Goal: Information Seeking & Learning: Learn about a topic

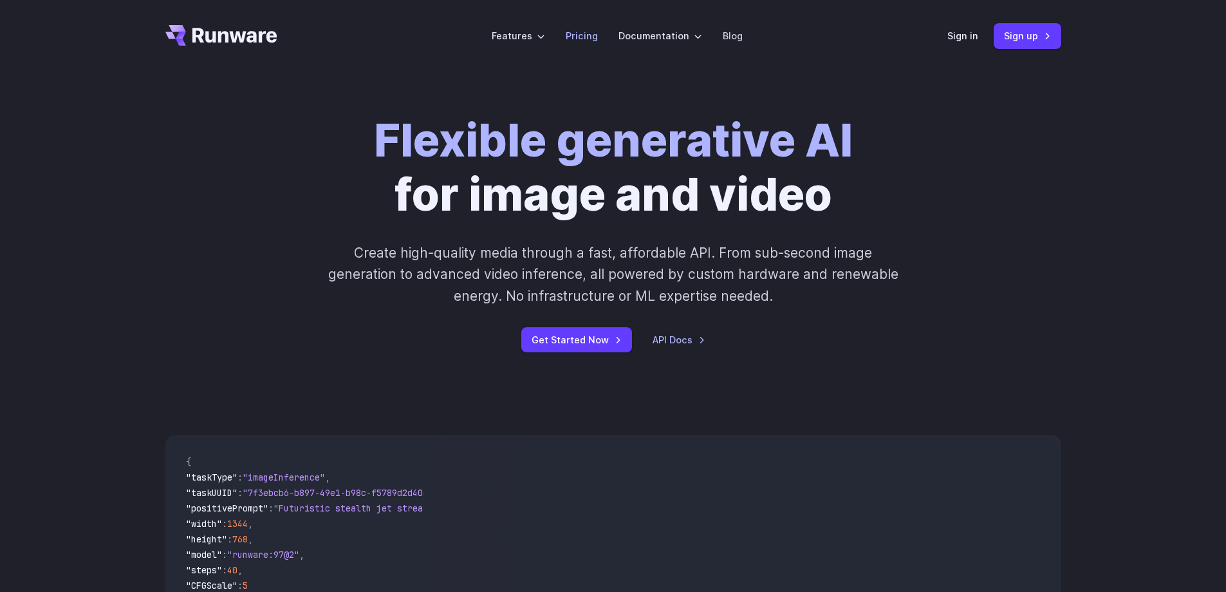
click at [571, 32] on link "Pricing" at bounding box center [582, 35] width 32 height 15
